Goal: Transaction & Acquisition: Purchase product/service

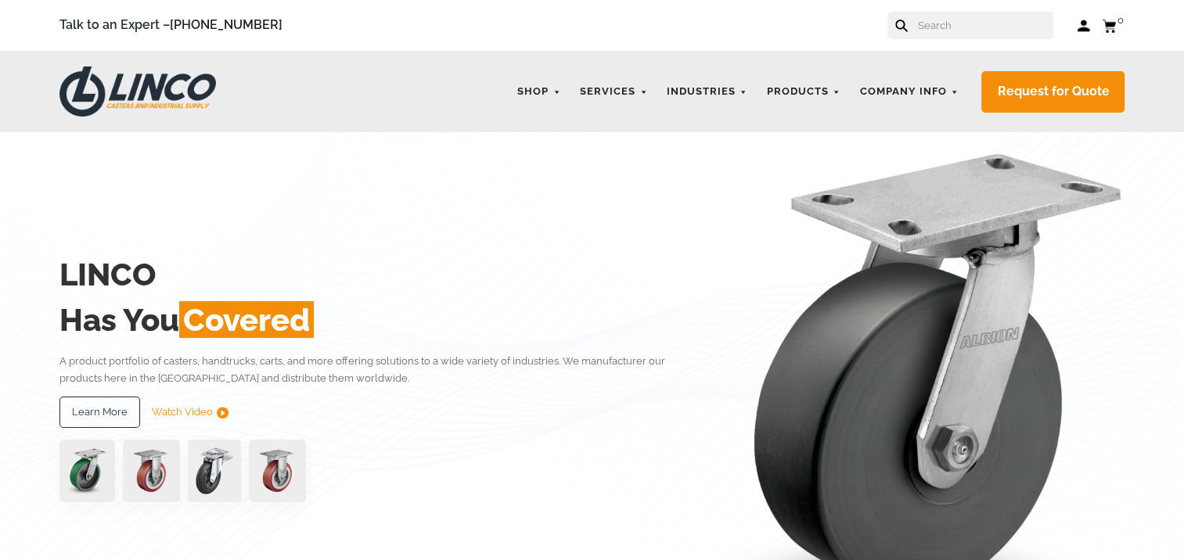
click at [946, 28] on input "text" at bounding box center [984, 25] width 138 height 27
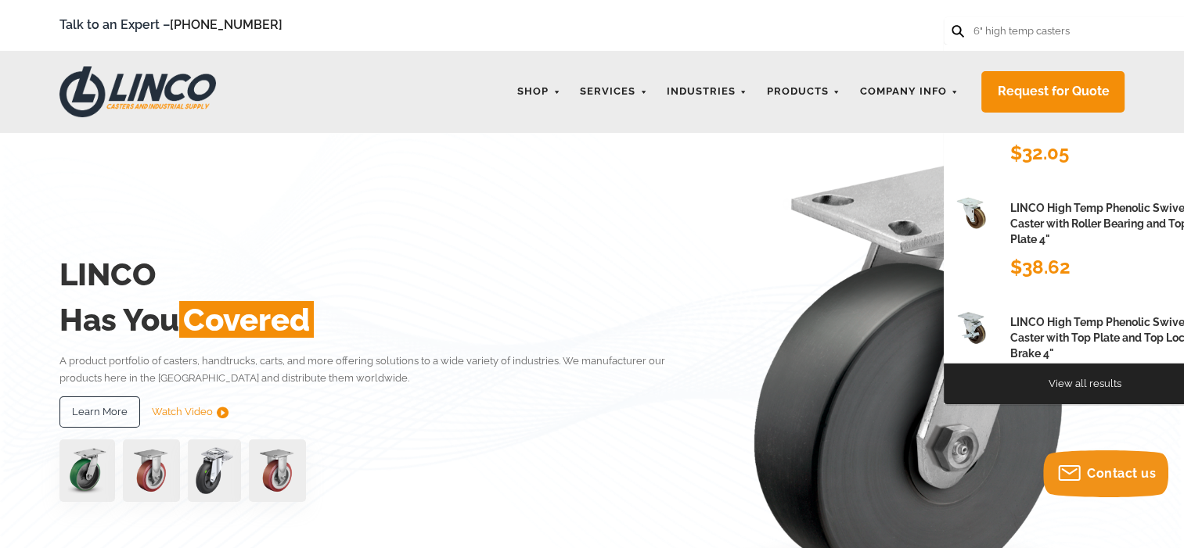
type input "6" high temp casters"
click at [954, 27] on icon at bounding box center [957, 31] width 13 height 13
click at [961, 31] on icon at bounding box center [957, 31] width 13 height 13
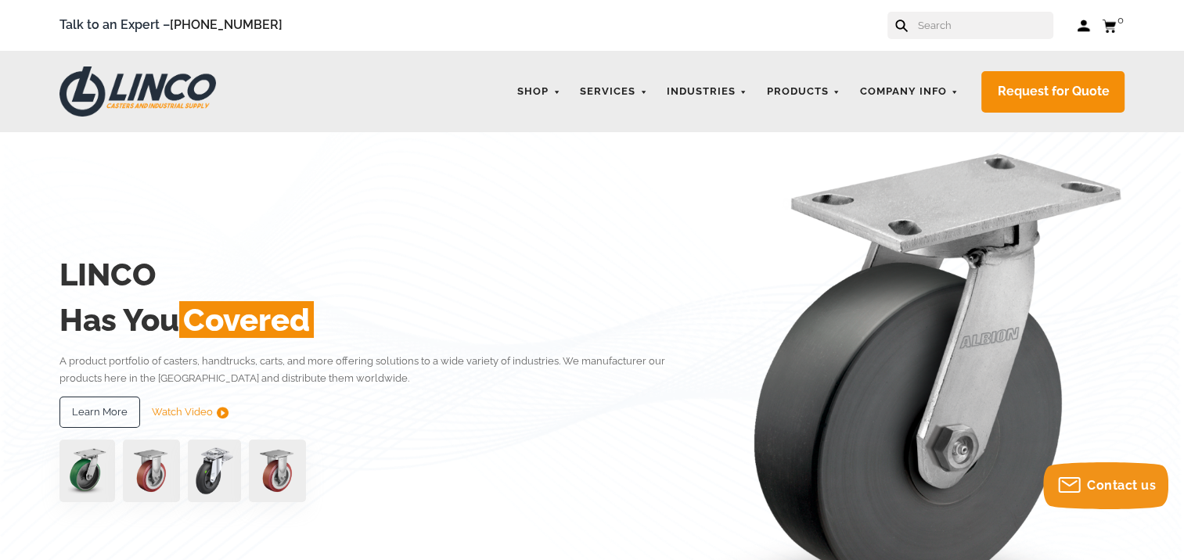
click at [940, 30] on input "text" at bounding box center [984, 25] width 138 height 27
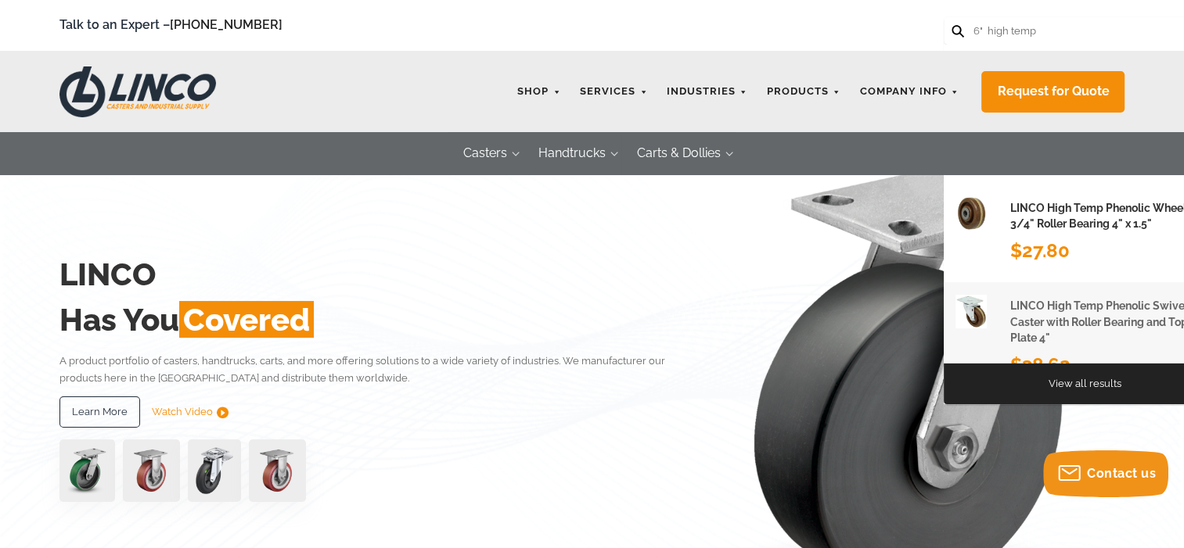
type input "6" high temp"
click at [961, 33] on icon at bounding box center [957, 31] width 13 height 13
click at [1045, 316] on h1 "LINCO High Temp Phenolic Swivel Caster with Roller Bearing and Top Plate 4"" at bounding box center [1111, 322] width 203 height 48
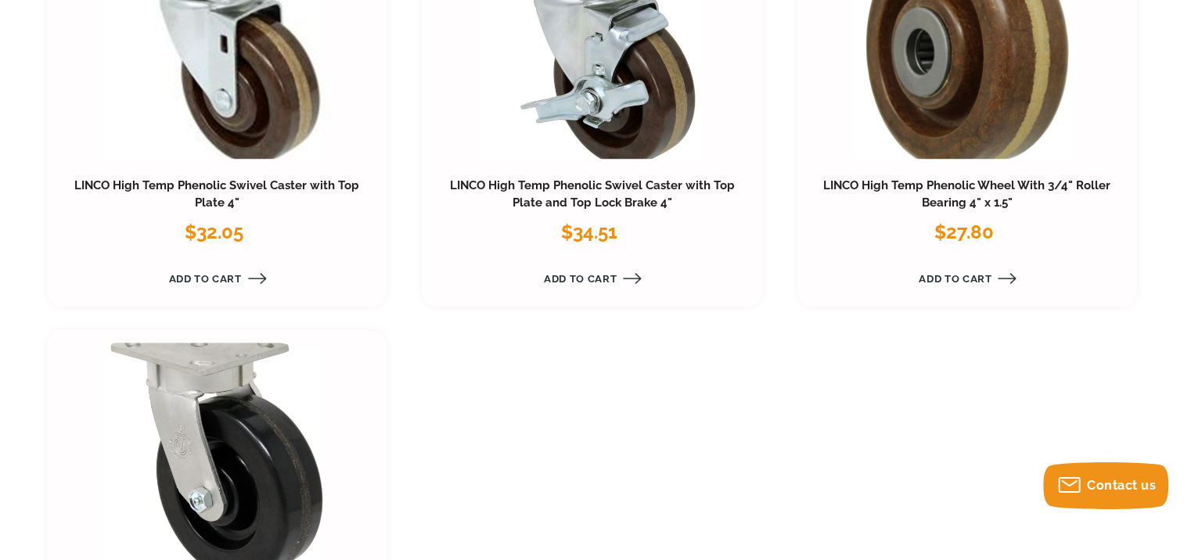
scroll to position [1330, 0]
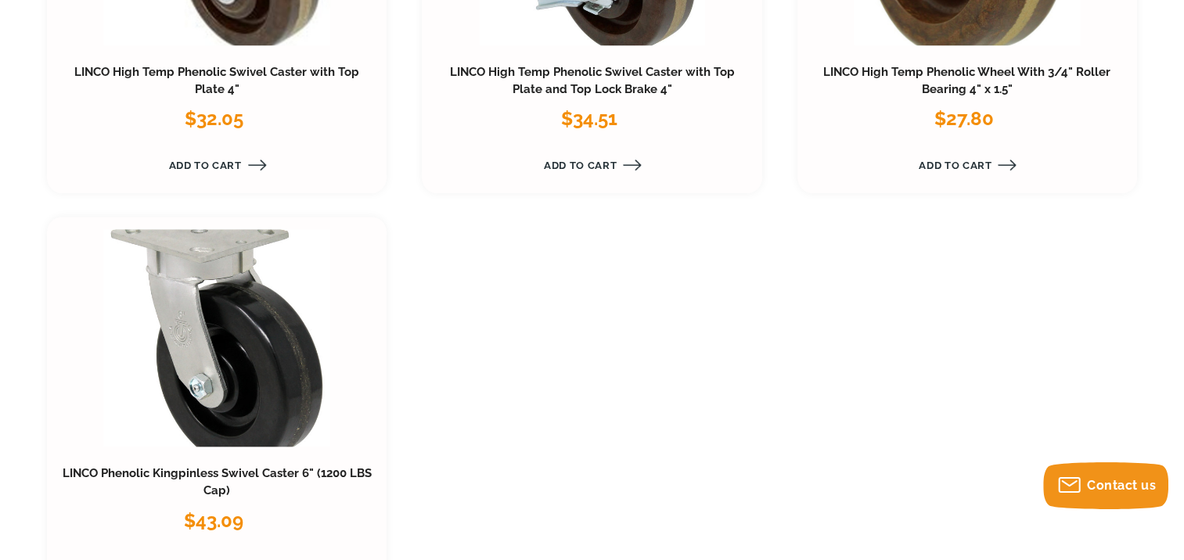
click at [238, 394] on link at bounding box center [216, 337] width 227 height 217
